Goal: Task Accomplishment & Management: Complete application form

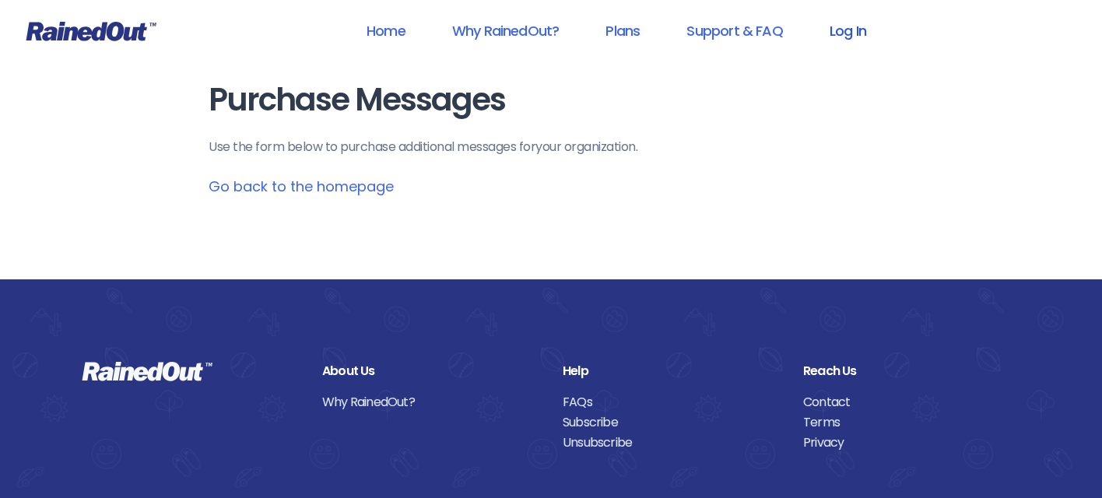
click at [842, 25] on link "Log In" at bounding box center [848, 30] width 77 height 35
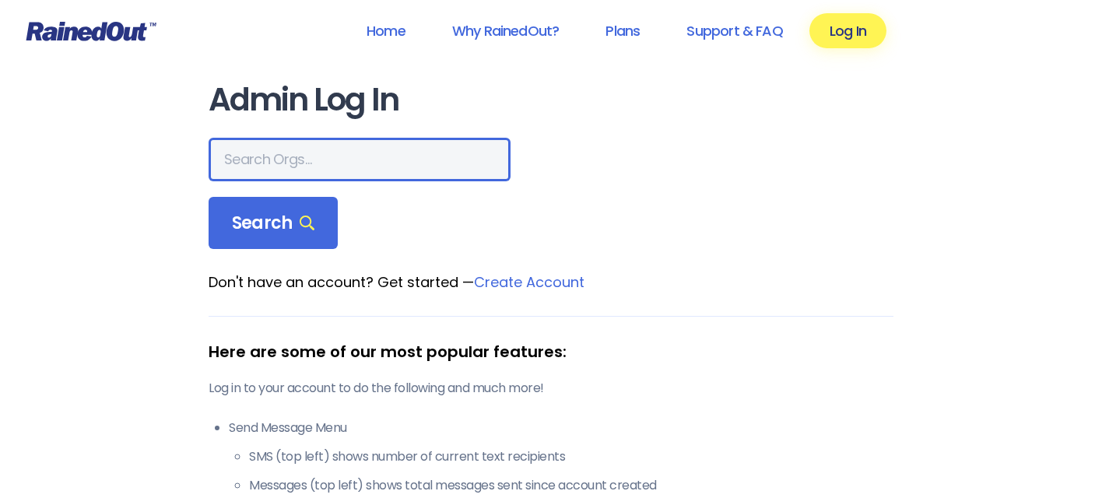
click at [318, 166] on input "text" at bounding box center [360, 160] width 302 height 44
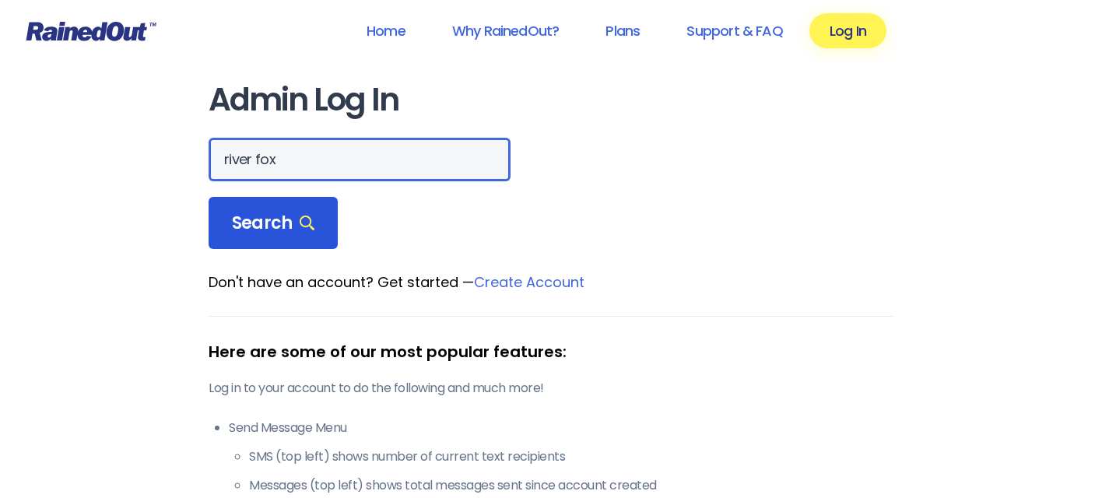
type input "river fox"
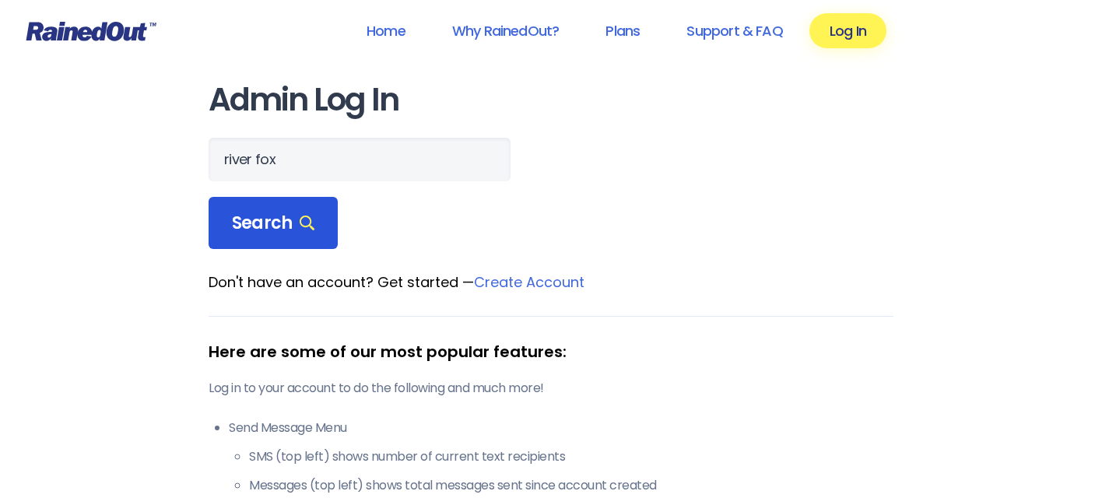
click at [271, 228] on span "Search" at bounding box center [273, 224] width 83 height 22
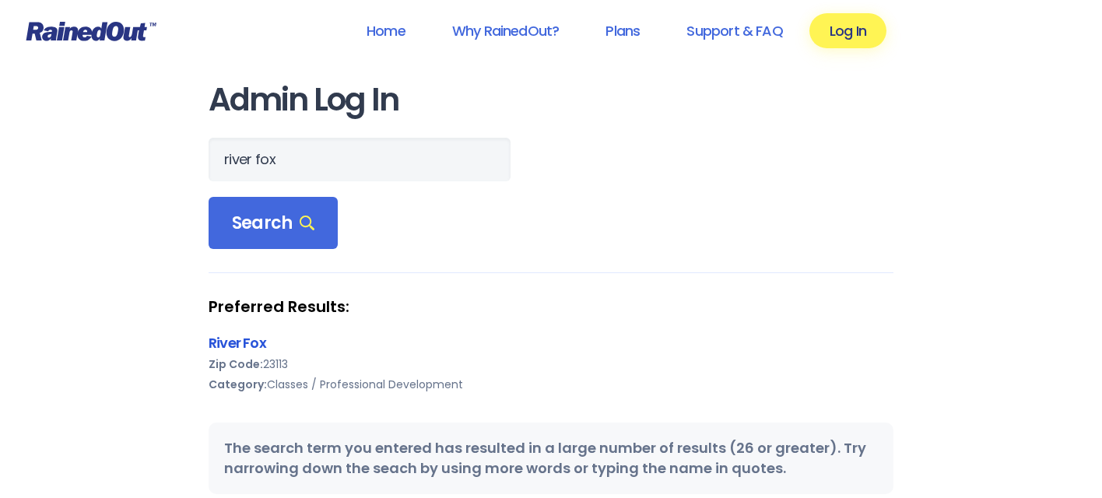
click at [239, 346] on link "River Fox" at bounding box center [238, 342] width 58 height 19
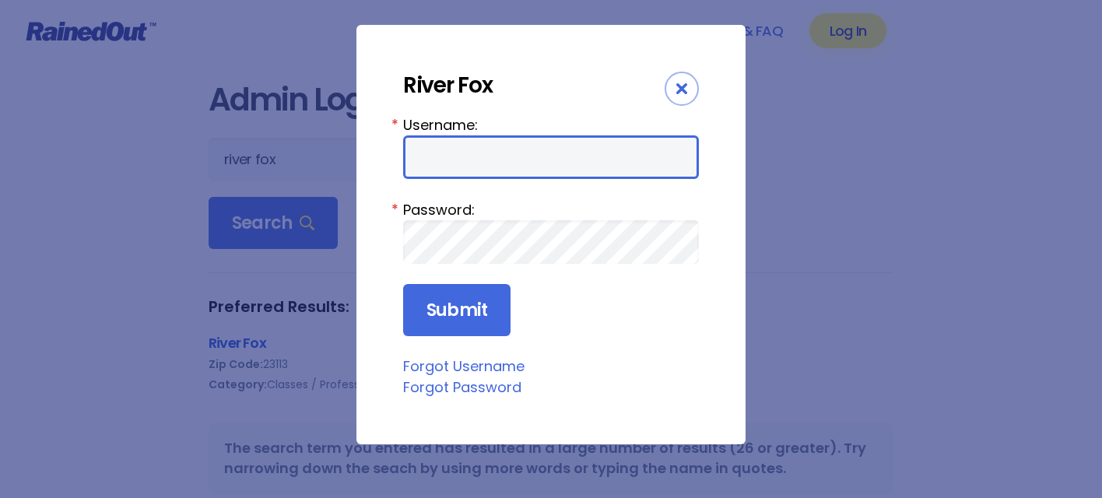
type input "ajmorehouse"
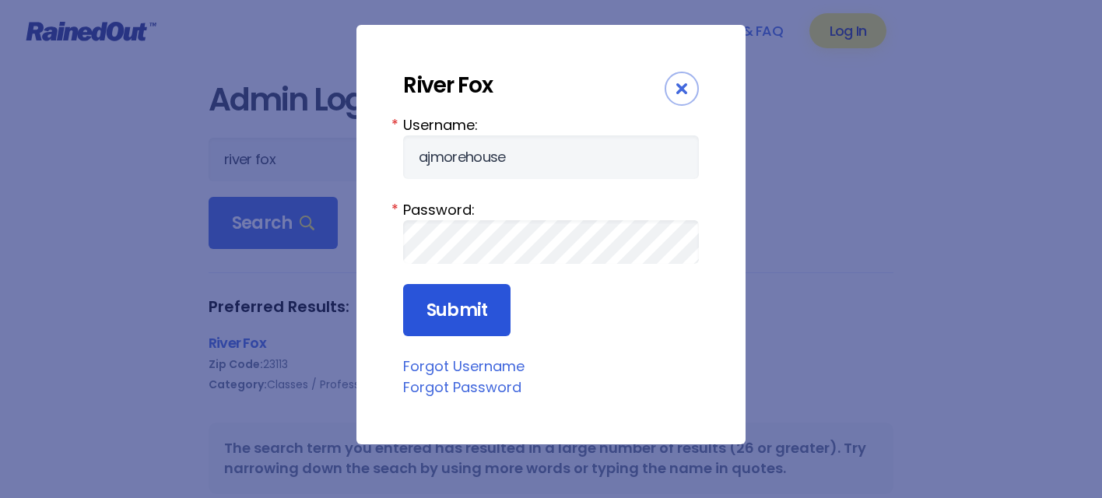
click at [446, 318] on input "Submit" at bounding box center [456, 310] width 107 height 53
